Goal: Check status: Verify the current state of an ongoing process or item

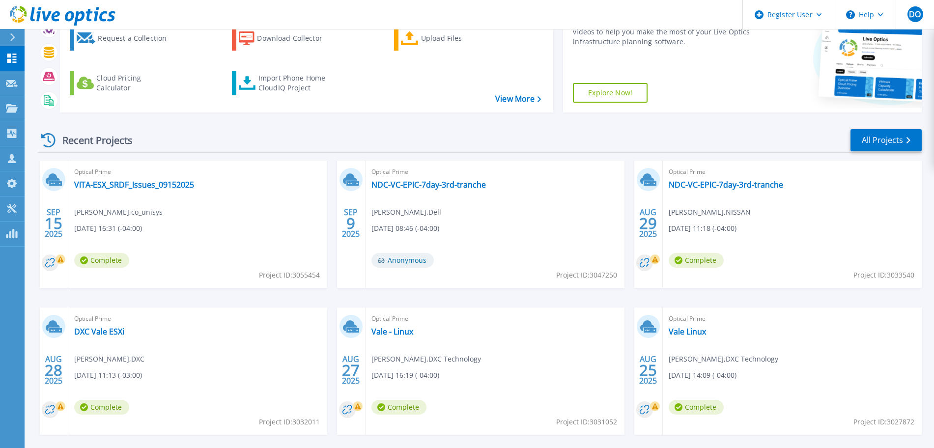
scroll to position [87, 0]
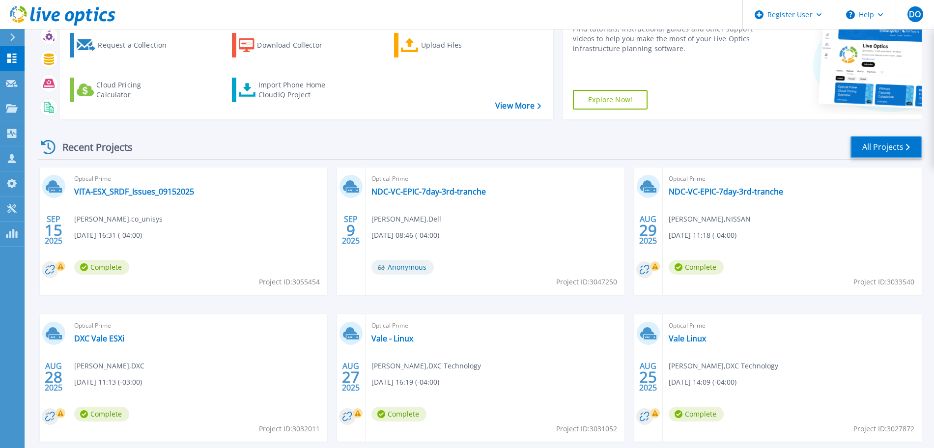
click at [904, 149] on link "All Projects" at bounding box center [885, 147] width 71 height 22
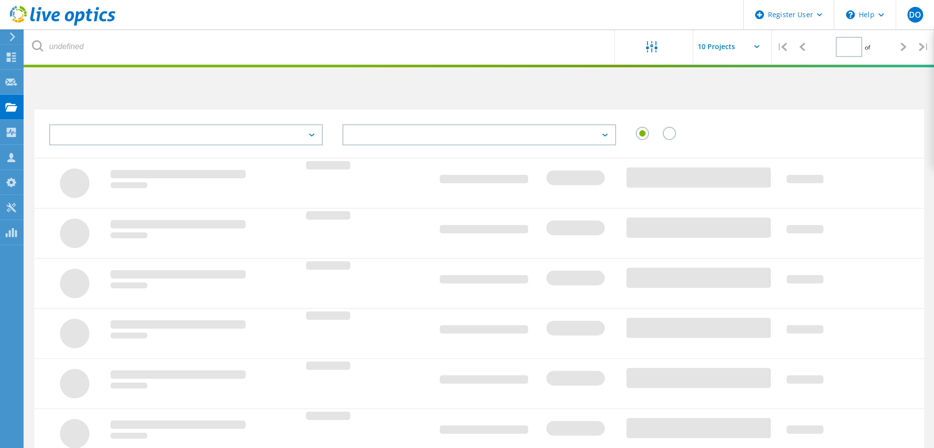
type input "1"
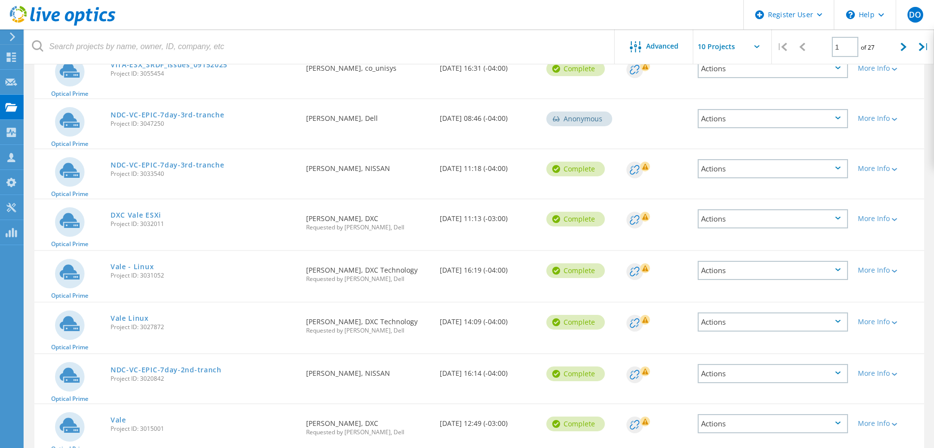
scroll to position [126, 0]
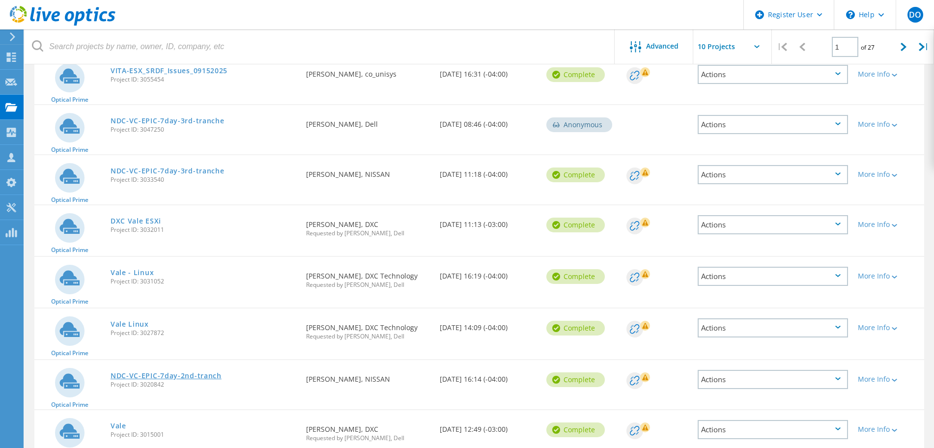
click at [178, 378] on link "NDC-VC-EPIC-7day-2nd-tranch" at bounding box center [166, 375] width 111 height 7
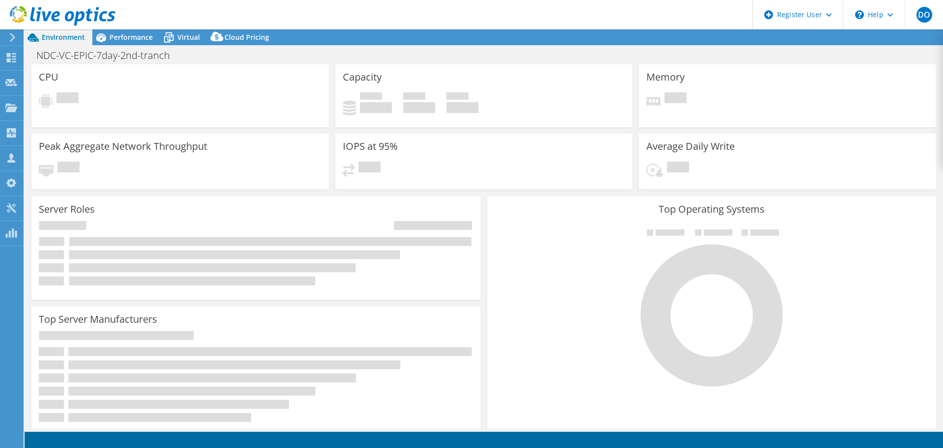
select select "USD"
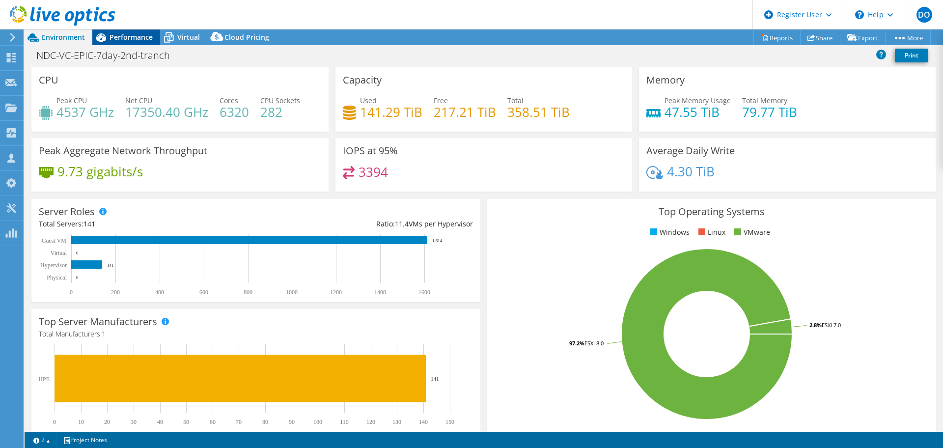
click at [130, 37] on span "Performance" at bounding box center [131, 36] width 43 height 9
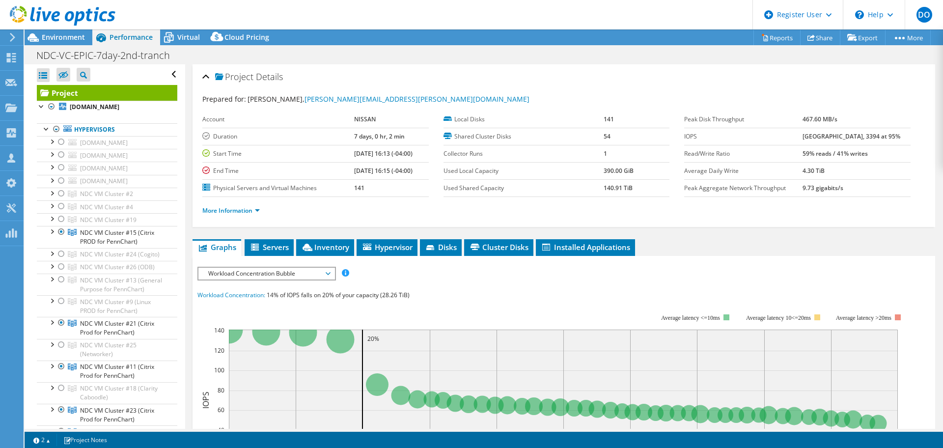
click at [324, 275] on span "Workload Concentration Bubble" at bounding box center [266, 274] width 126 height 12
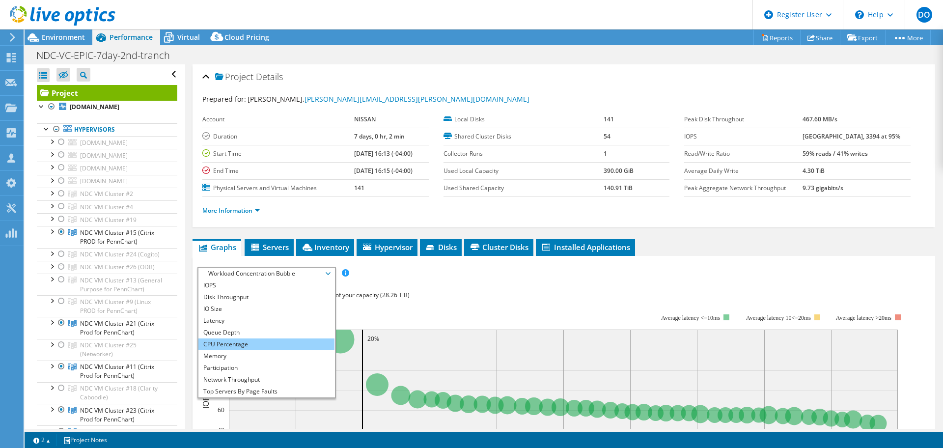
click at [230, 346] on li "CPU Percentage" at bounding box center [266, 344] width 136 height 12
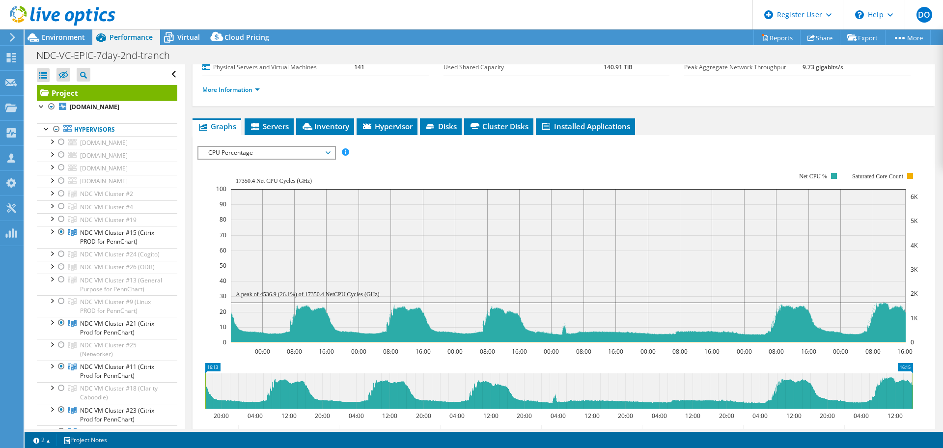
scroll to position [122, 0]
